Goal: Task Accomplishment & Management: Complete application form

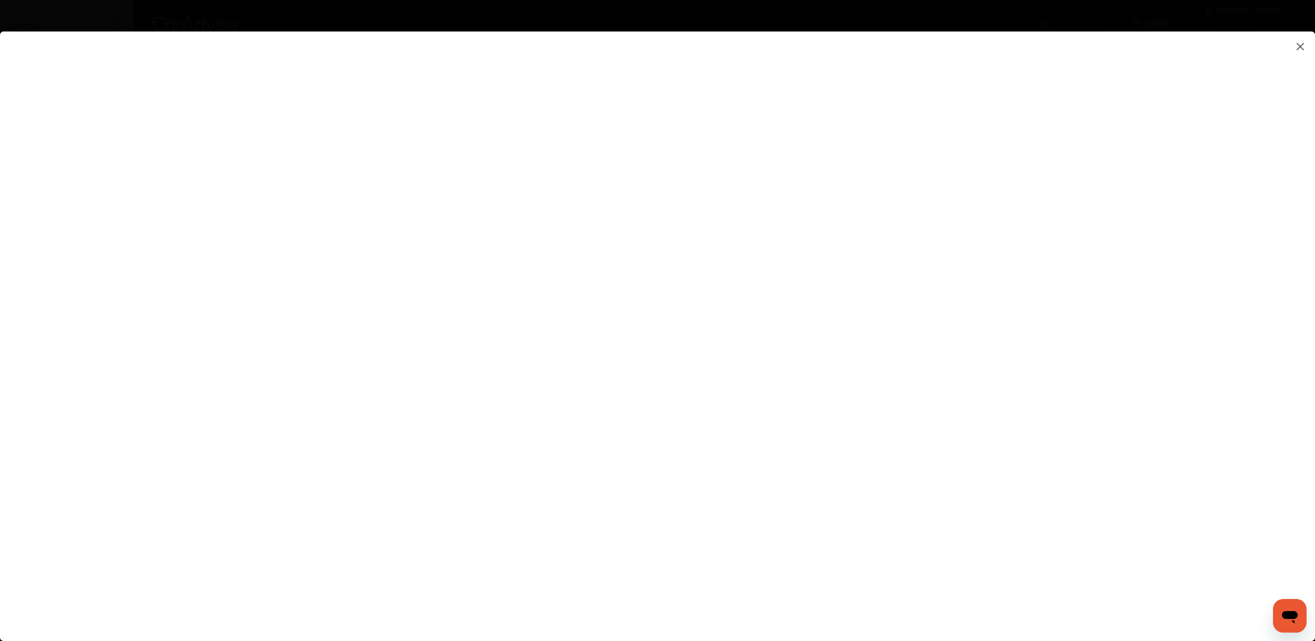
click at [914, 321] on flutter-view at bounding box center [657, 326] width 1315 height 589
click at [914, 320] on input at bounding box center [932, 317] width 219 height 14
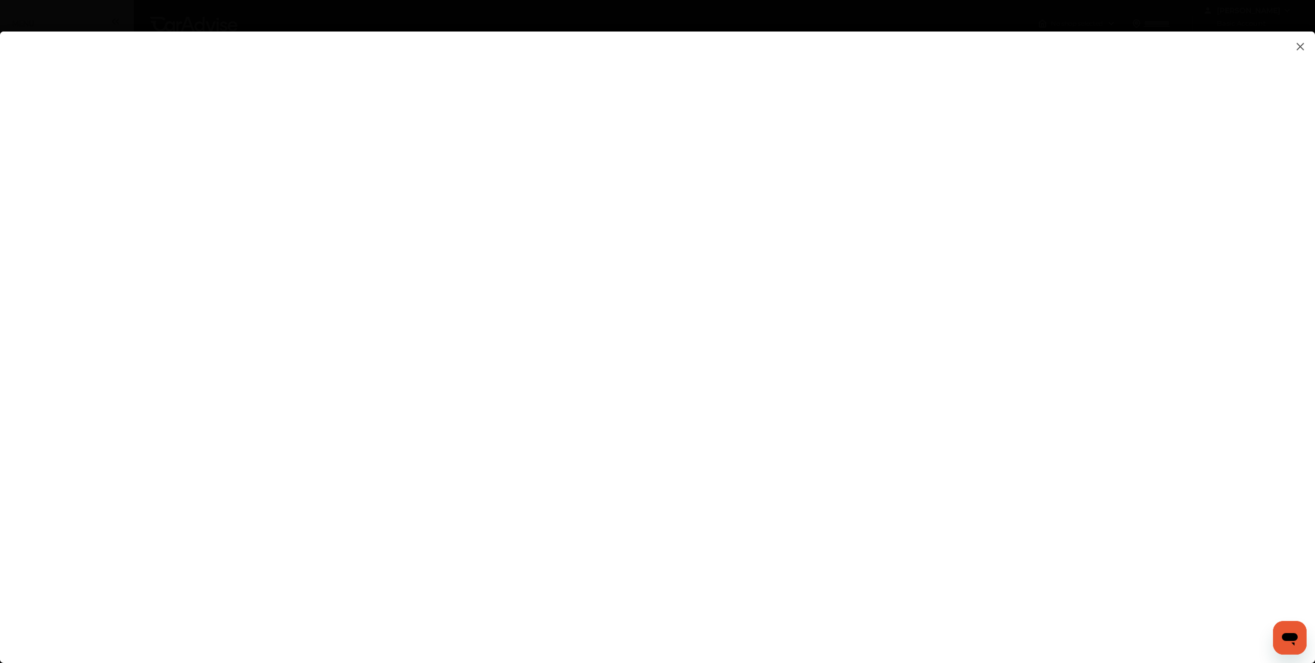
click at [914, 348] on flutter-view at bounding box center [657, 331] width 1315 height 599
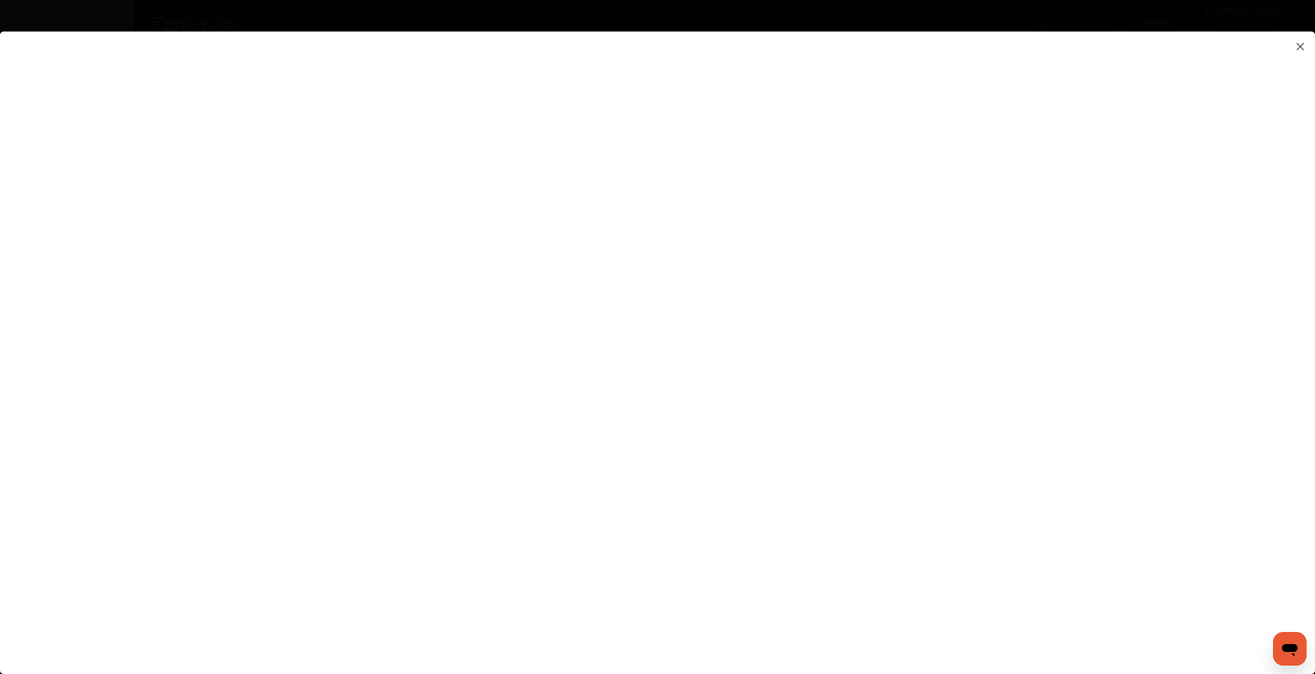
click at [893, 310] on input at bounding box center [932, 317] width 219 height 14
type input "**********"
click at [935, 380] on flutter-view "**********" at bounding box center [657, 342] width 1315 height 621
click at [1041, 372] on flutter-view at bounding box center [657, 342] width 1315 height 621
click at [1052, 381] on flutter-view at bounding box center [657, 342] width 1315 height 621
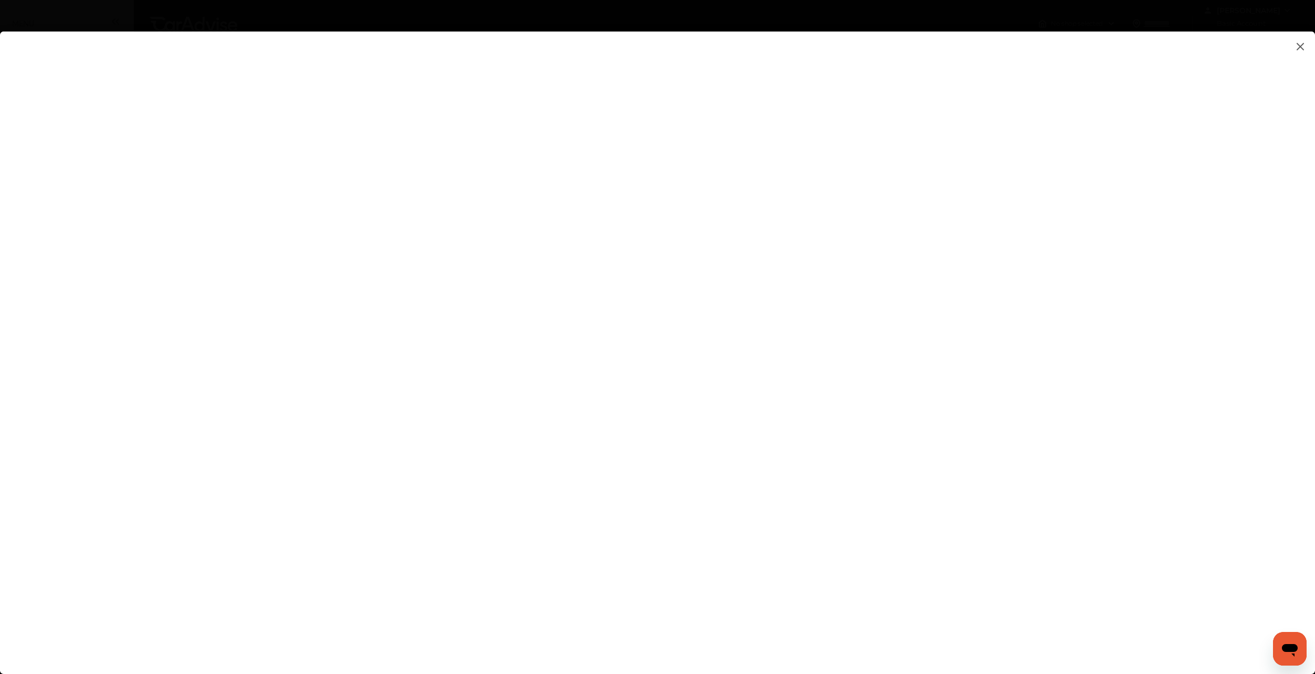
click at [895, 326] on flutter-view at bounding box center [657, 342] width 1315 height 621
click at [893, 339] on flutter-view at bounding box center [657, 342] width 1315 height 621
click at [893, 339] on textarea at bounding box center [932, 340] width 219 height 14
type textarea "*****"
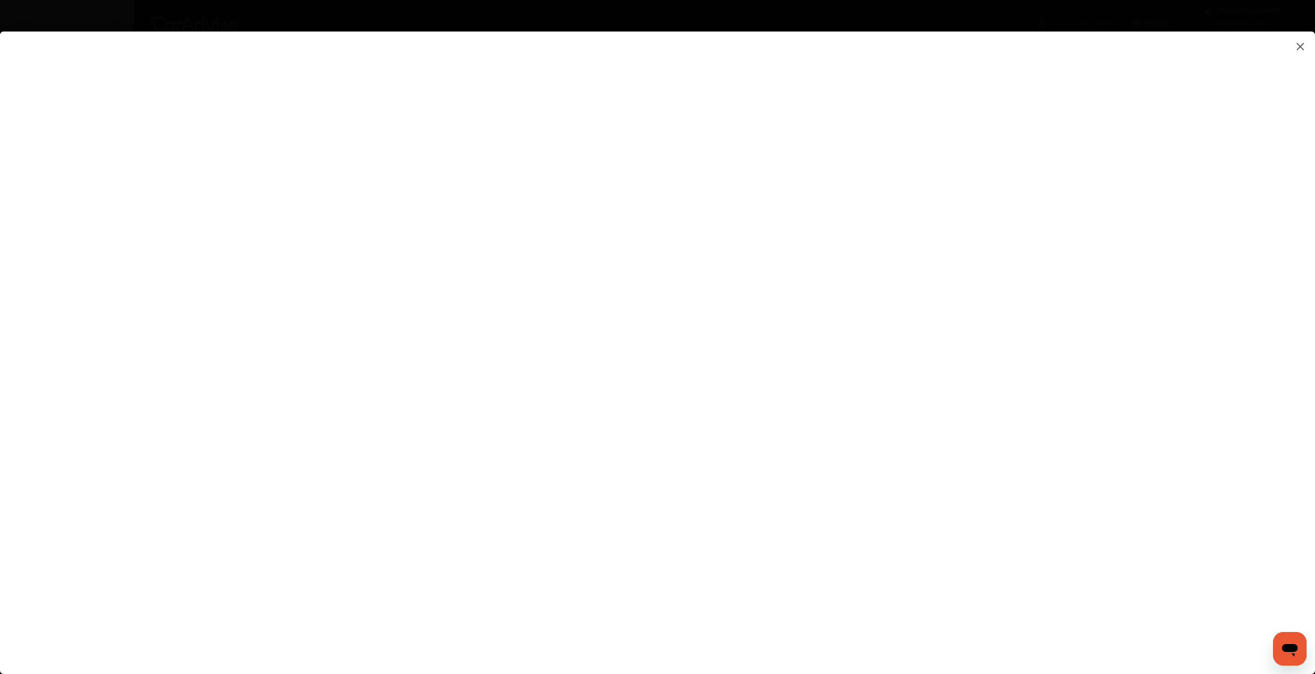
click at [939, 381] on flutter-view at bounding box center [657, 342] width 1315 height 621
click at [1059, 481] on flutter-view at bounding box center [657, 342] width 1315 height 621
click at [905, 299] on flutter-view at bounding box center [657, 342] width 1315 height 621
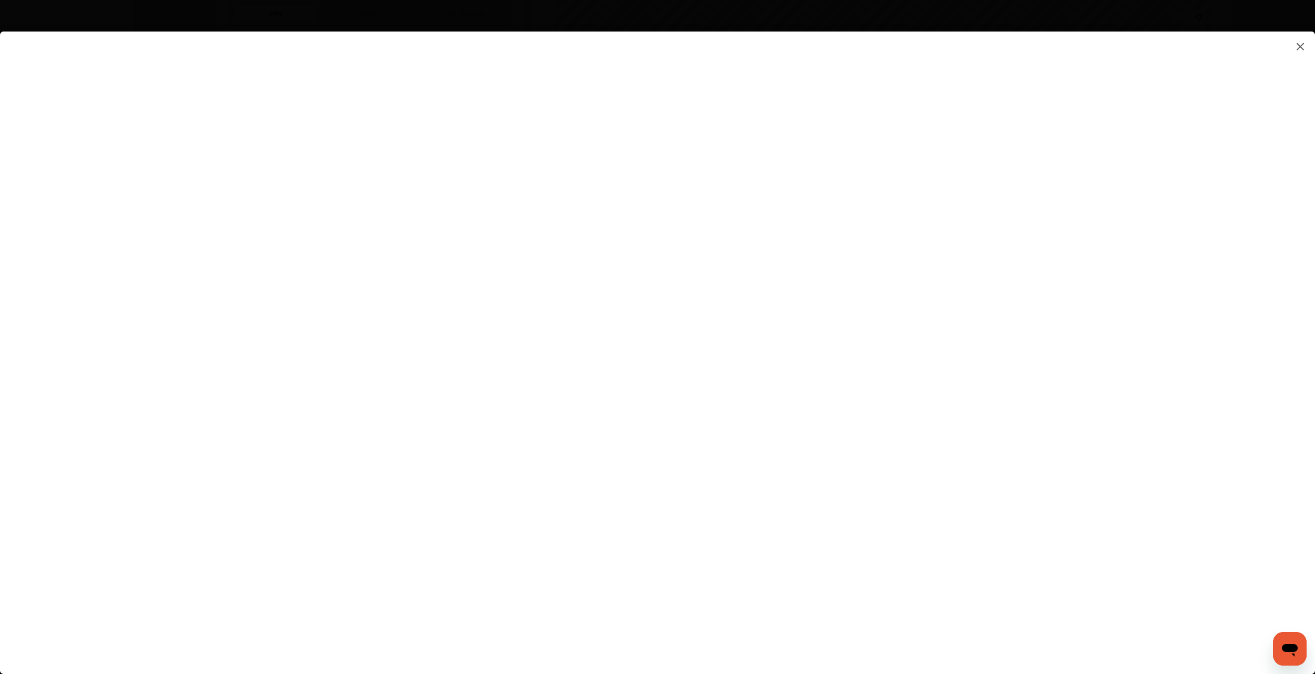
click at [651, 399] on flutter-view at bounding box center [657, 342] width 1315 height 621
click at [1159, 463] on flutter-view at bounding box center [657, 342] width 1315 height 621
